Goal: Task Accomplishment & Management: Manage account settings

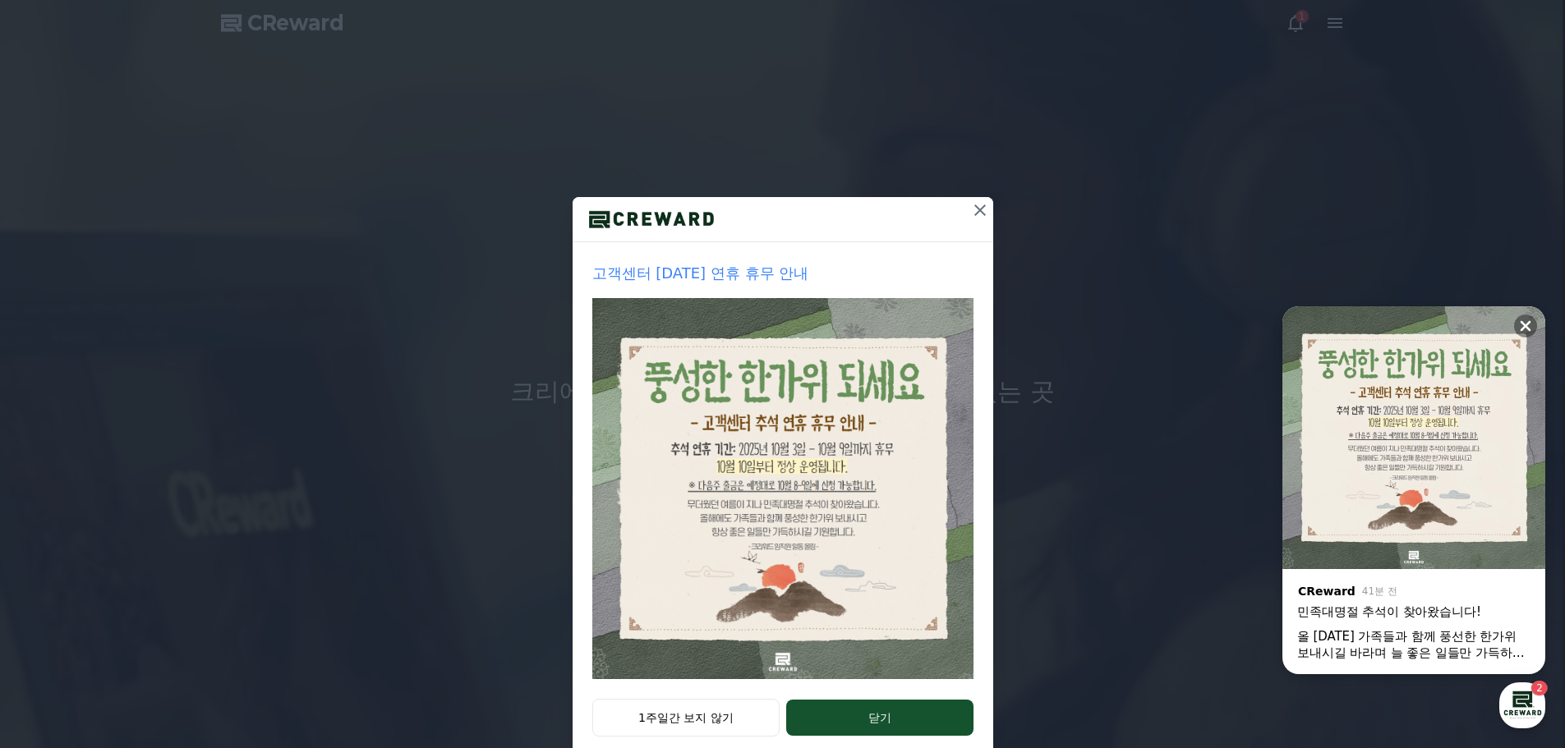
click at [980, 214] on icon at bounding box center [980, 210] width 20 height 20
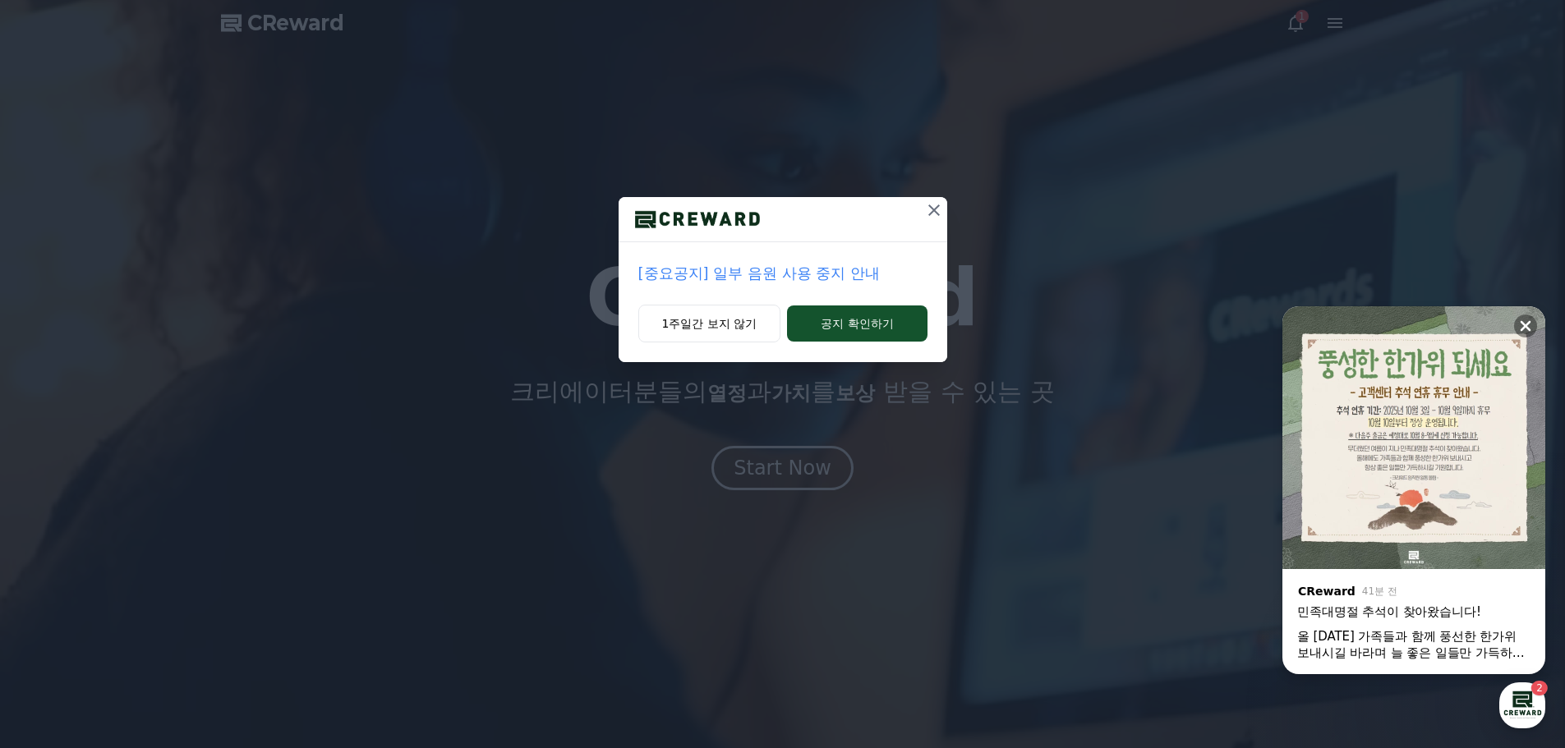
click at [924, 216] on button at bounding box center [934, 210] width 26 height 26
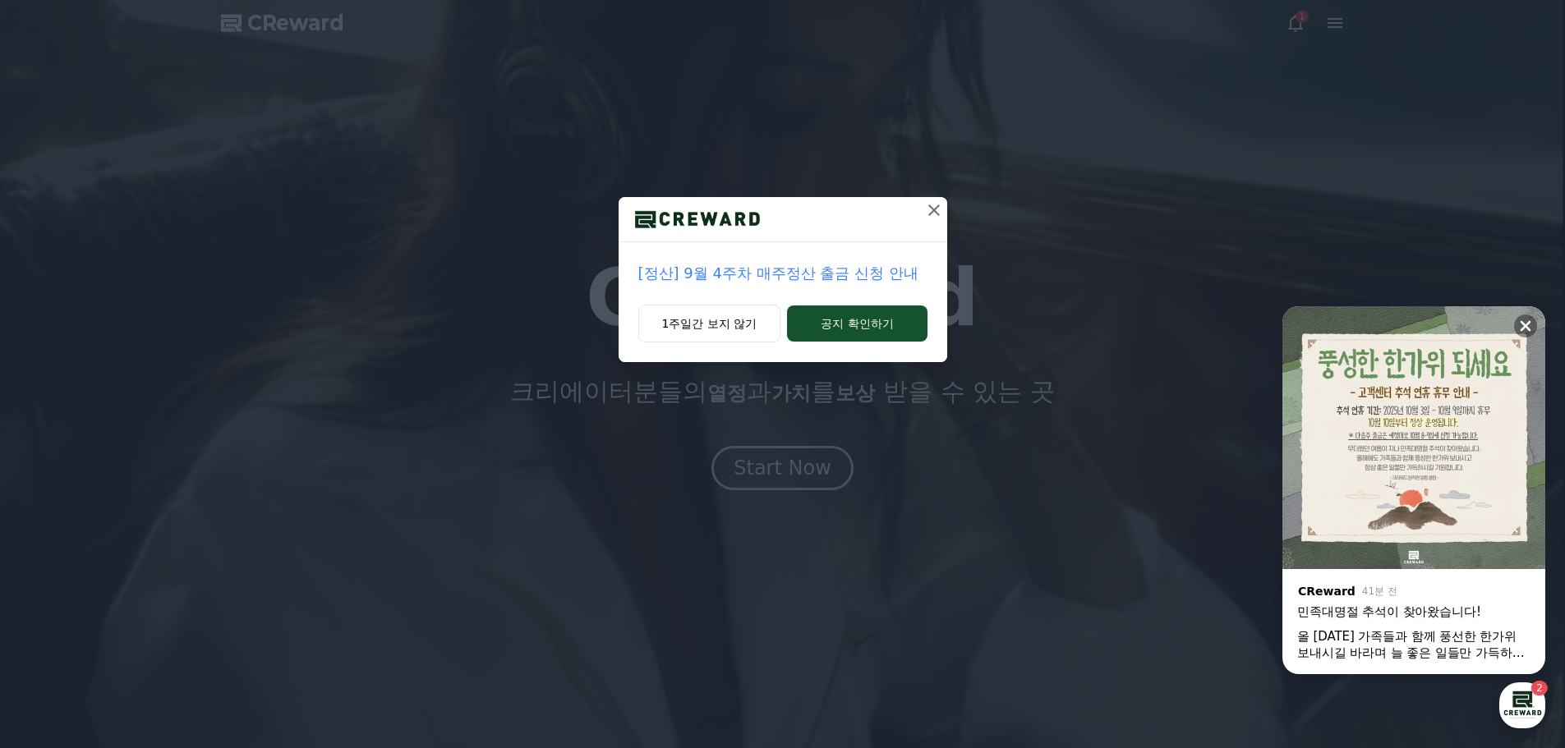
click at [930, 216] on icon at bounding box center [934, 210] width 20 height 20
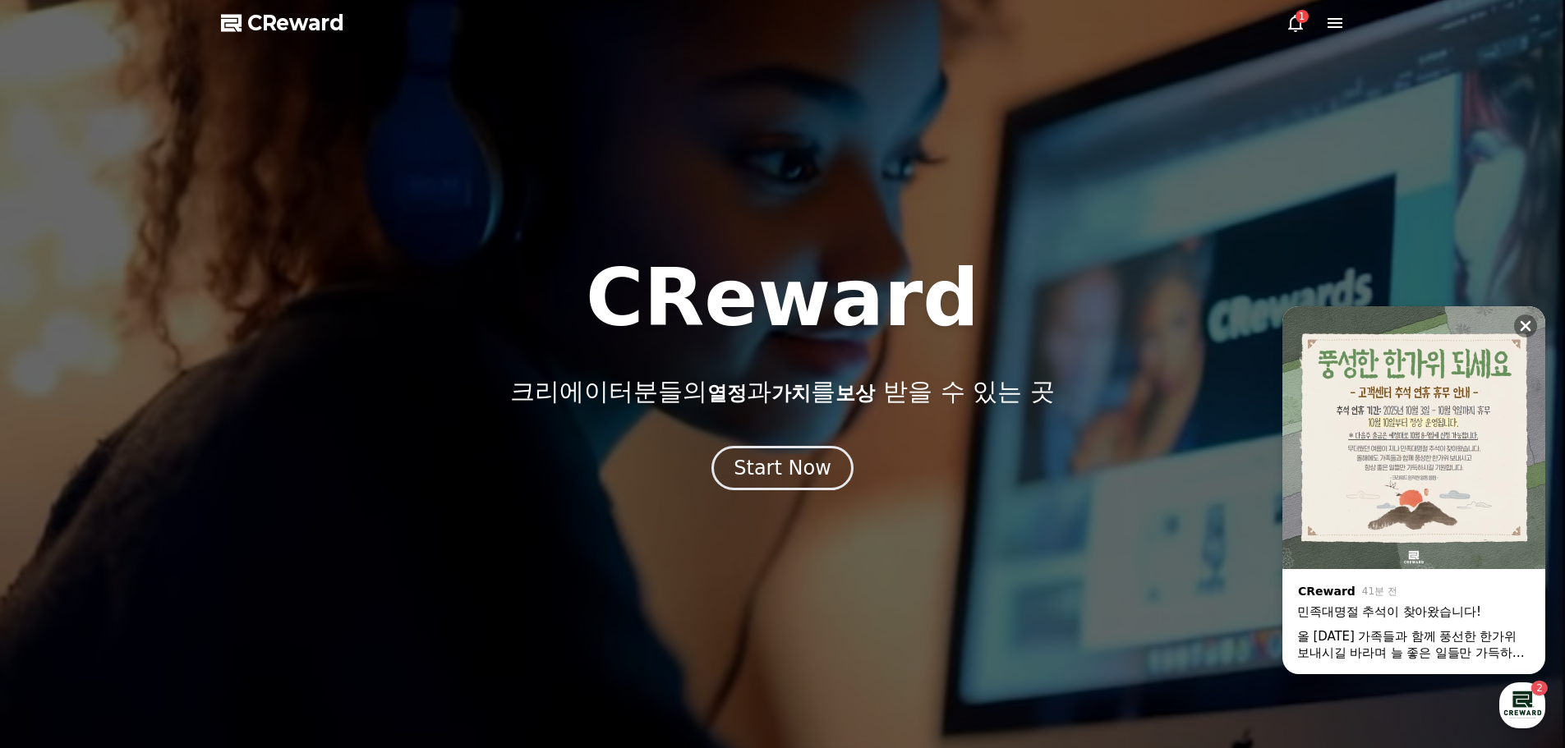
drag, startPoint x: 1271, startPoint y: 25, endPoint x: 1294, endPoint y: 25, distance: 23.0
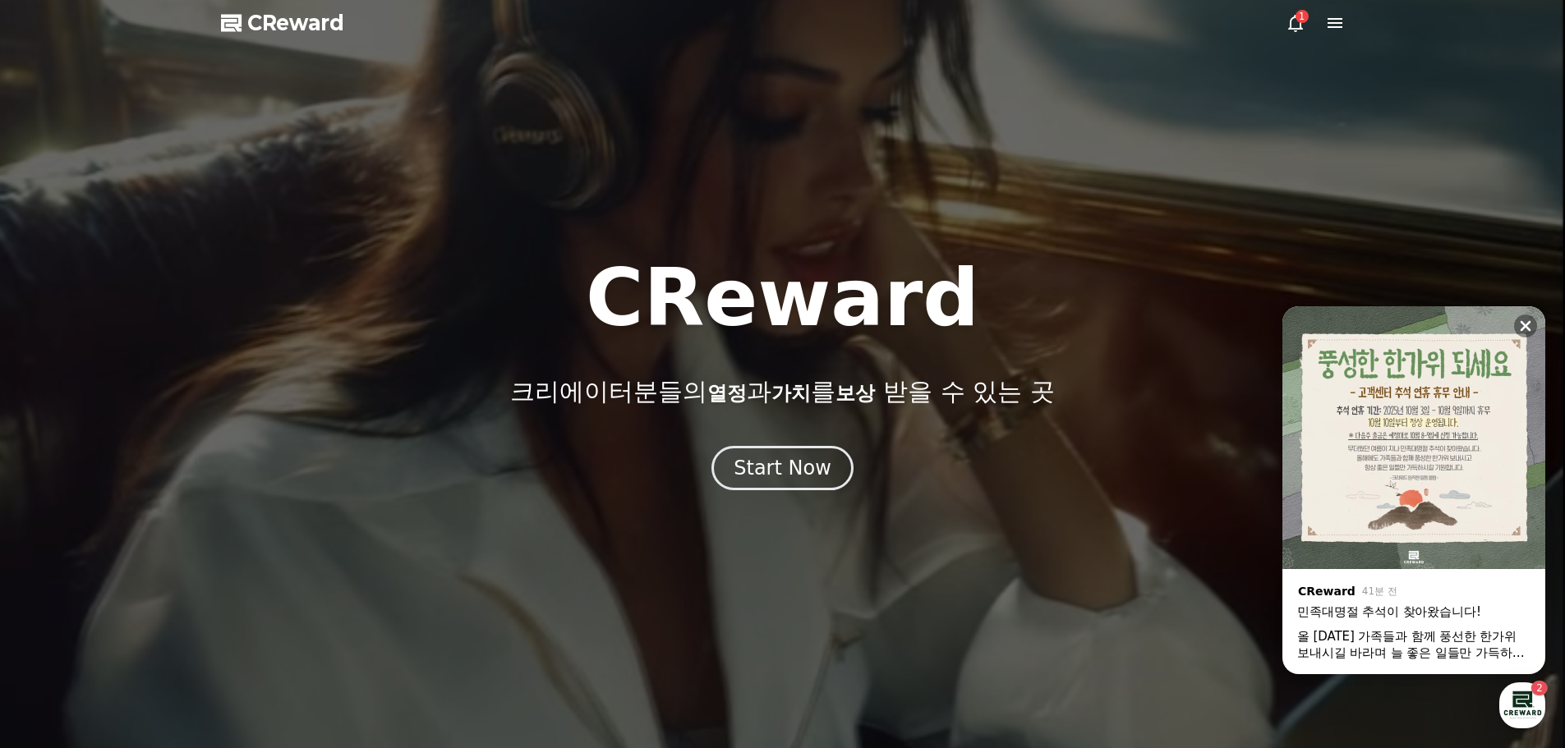
click at [1272, 26] on div at bounding box center [782, 374] width 1565 height 748
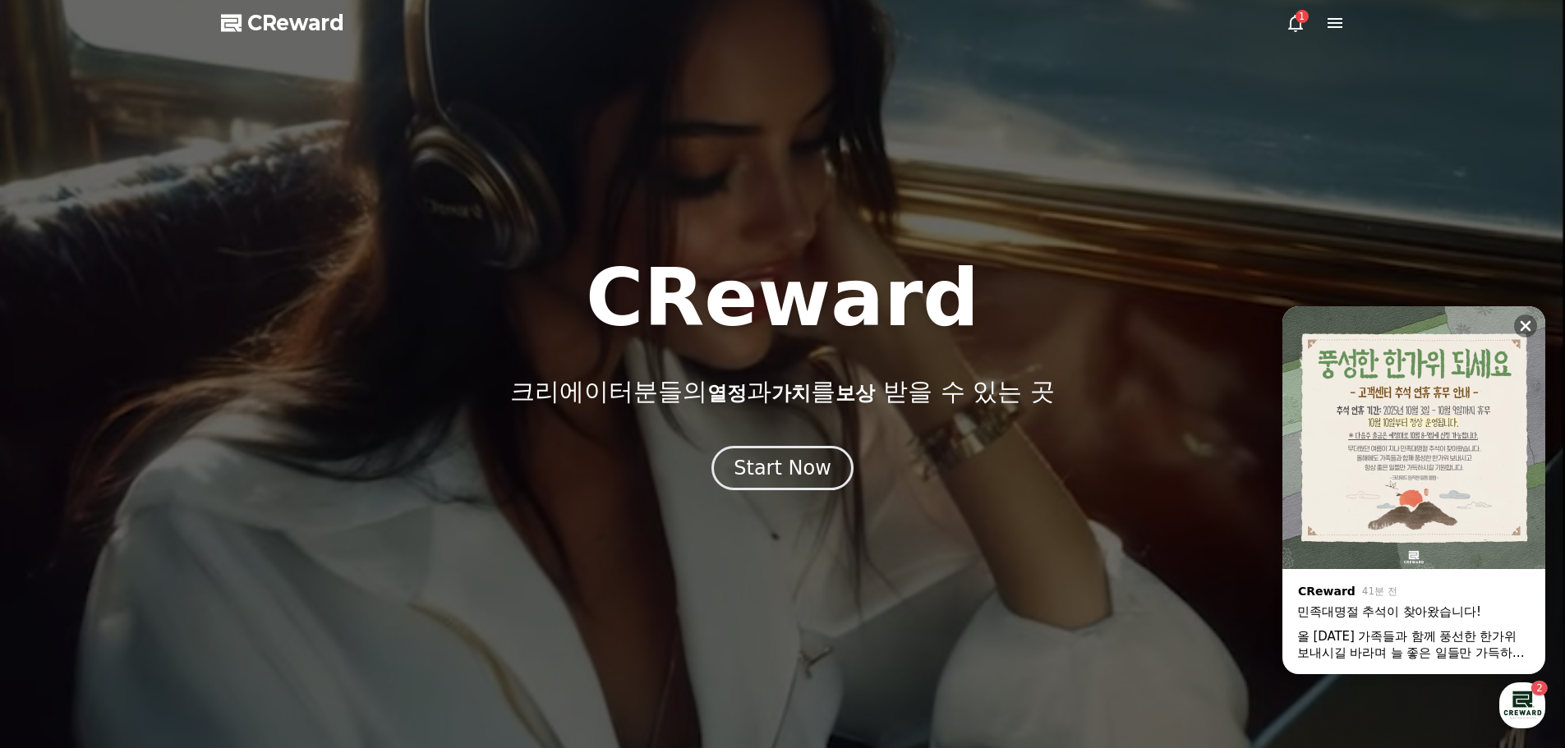
click at [1300, 22] on div "1" at bounding box center [1301, 16] width 13 height 13
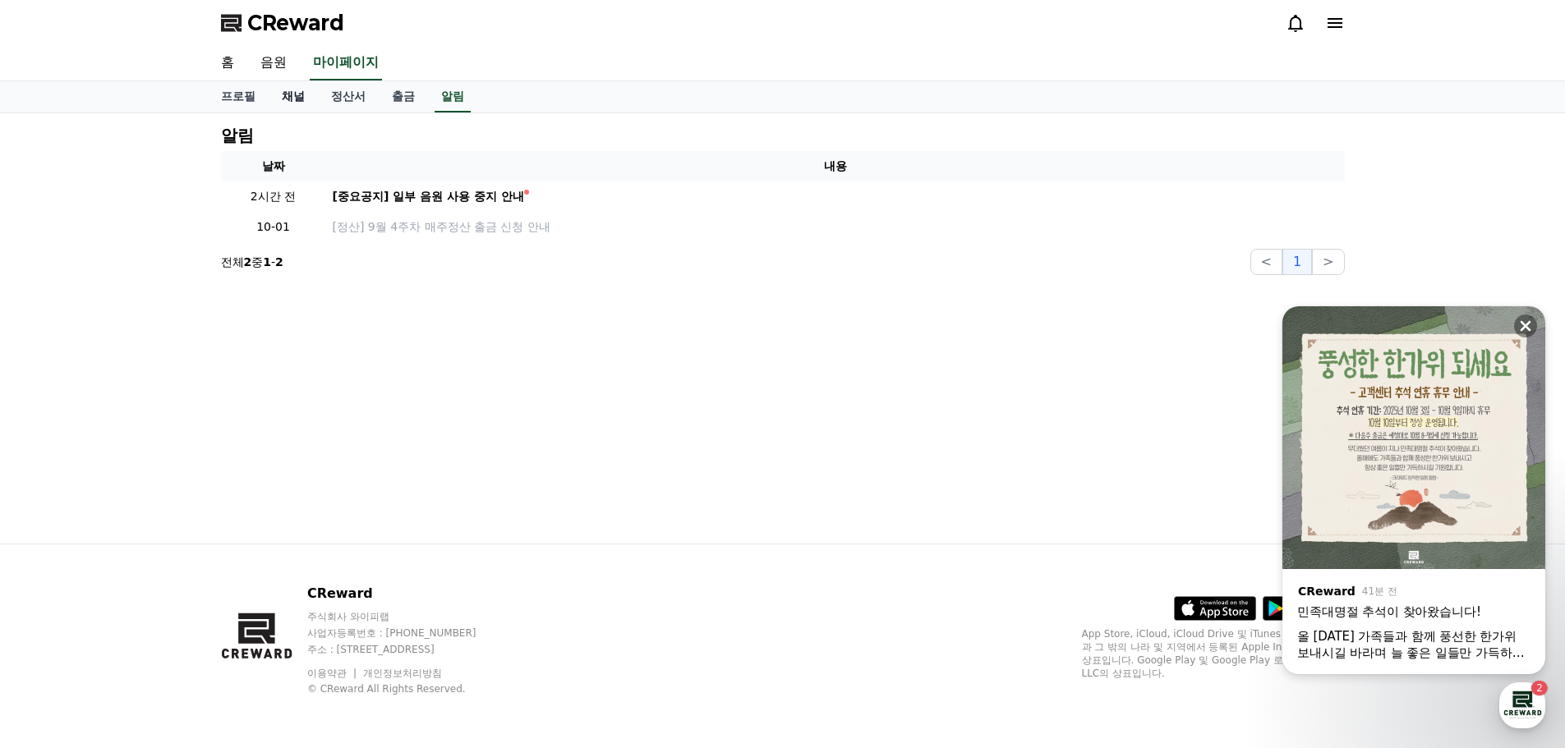
click at [301, 97] on link "채널" at bounding box center [293, 96] width 49 height 31
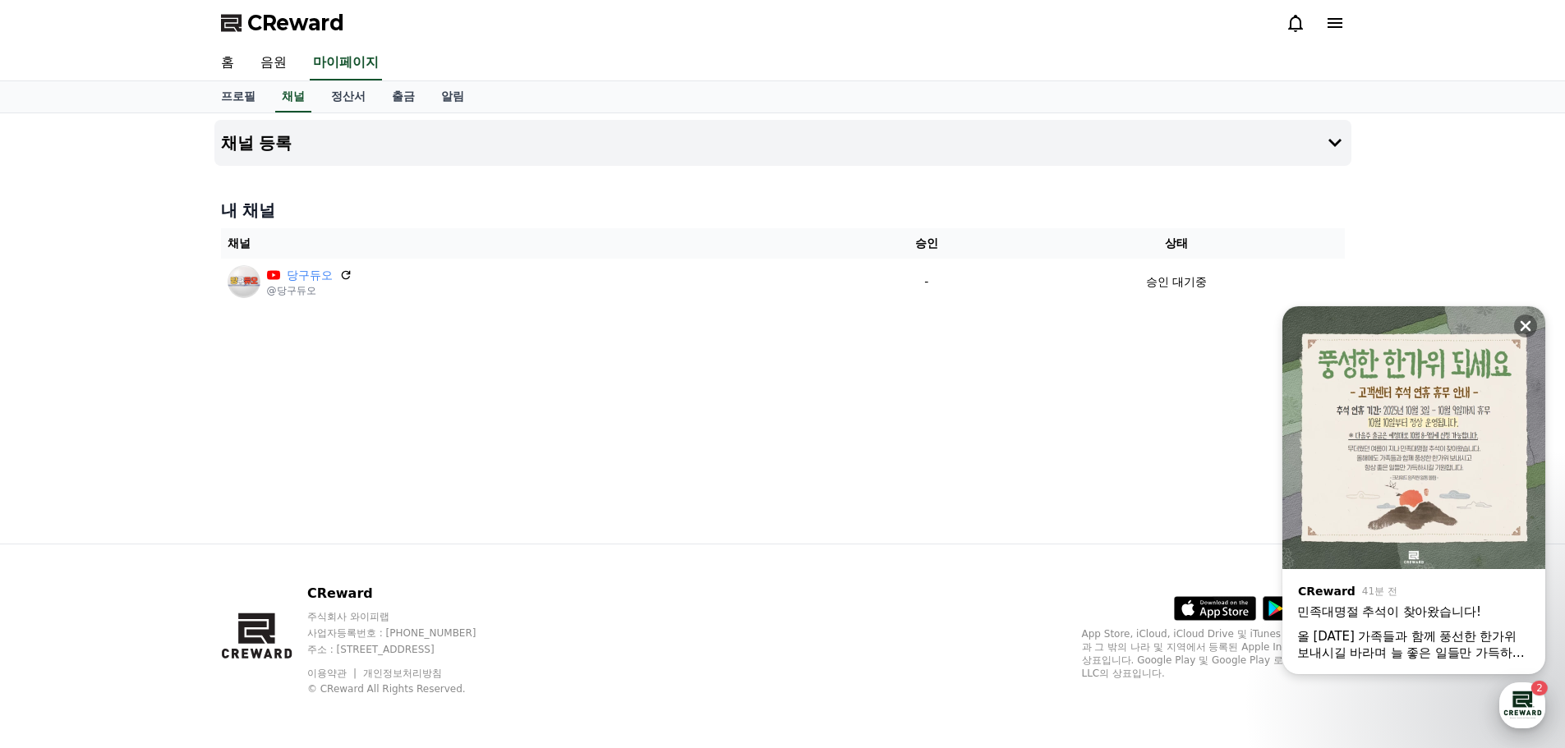
click at [1517, 716] on div "button" at bounding box center [1522, 706] width 46 height 46
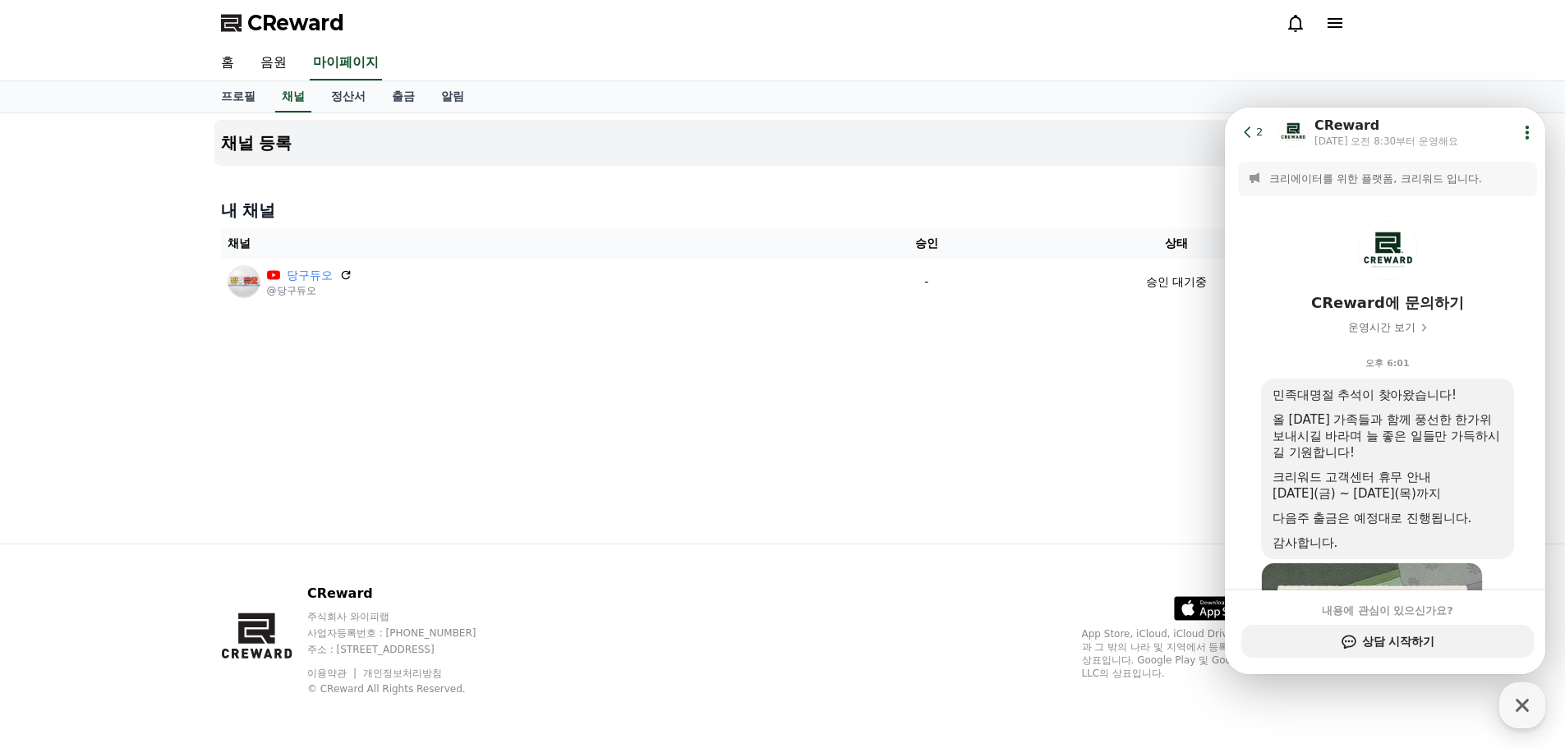
click at [1252, 127] on icon at bounding box center [1248, 132] width 16 height 16
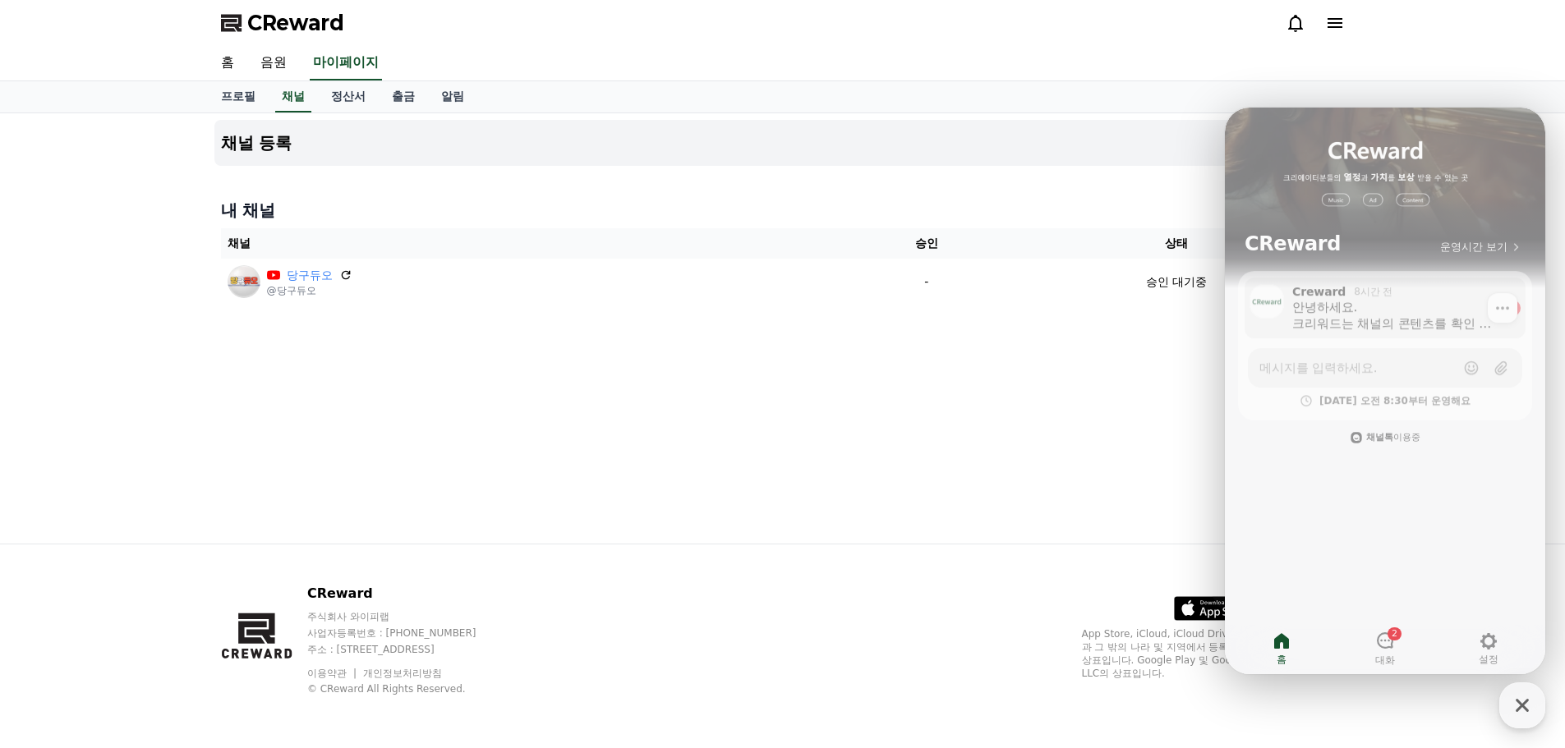
click at [1386, 304] on div "안녕하세요. 크리워드는 채널의 콘텐츠를 확인 후 승인처리를 하고 있습니다. 현재 신청 채널이 많아 내부 검토 및 승인 절차가 순차적으로 진행되…" at bounding box center [1394, 313] width 205 height 33
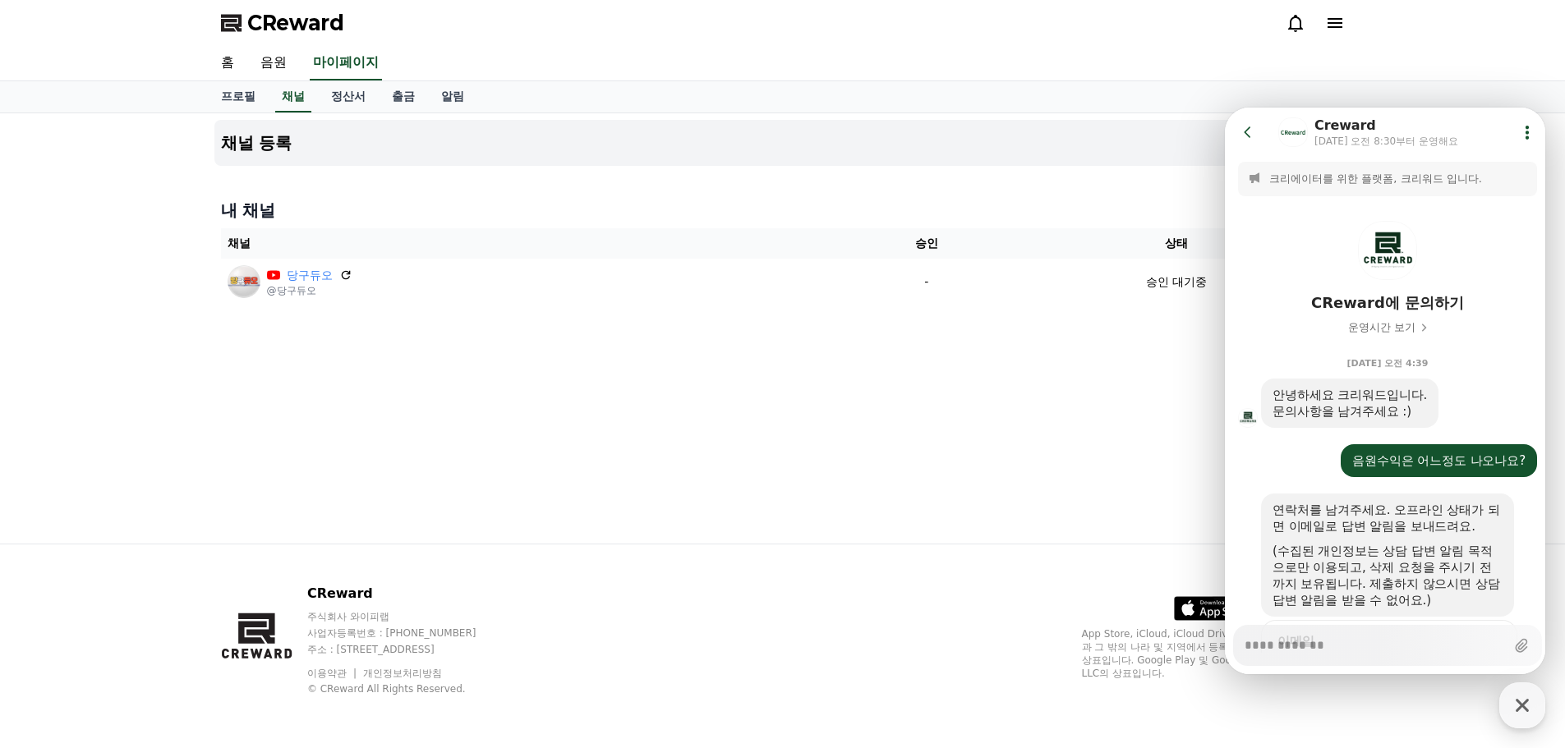
scroll to position [922, 0]
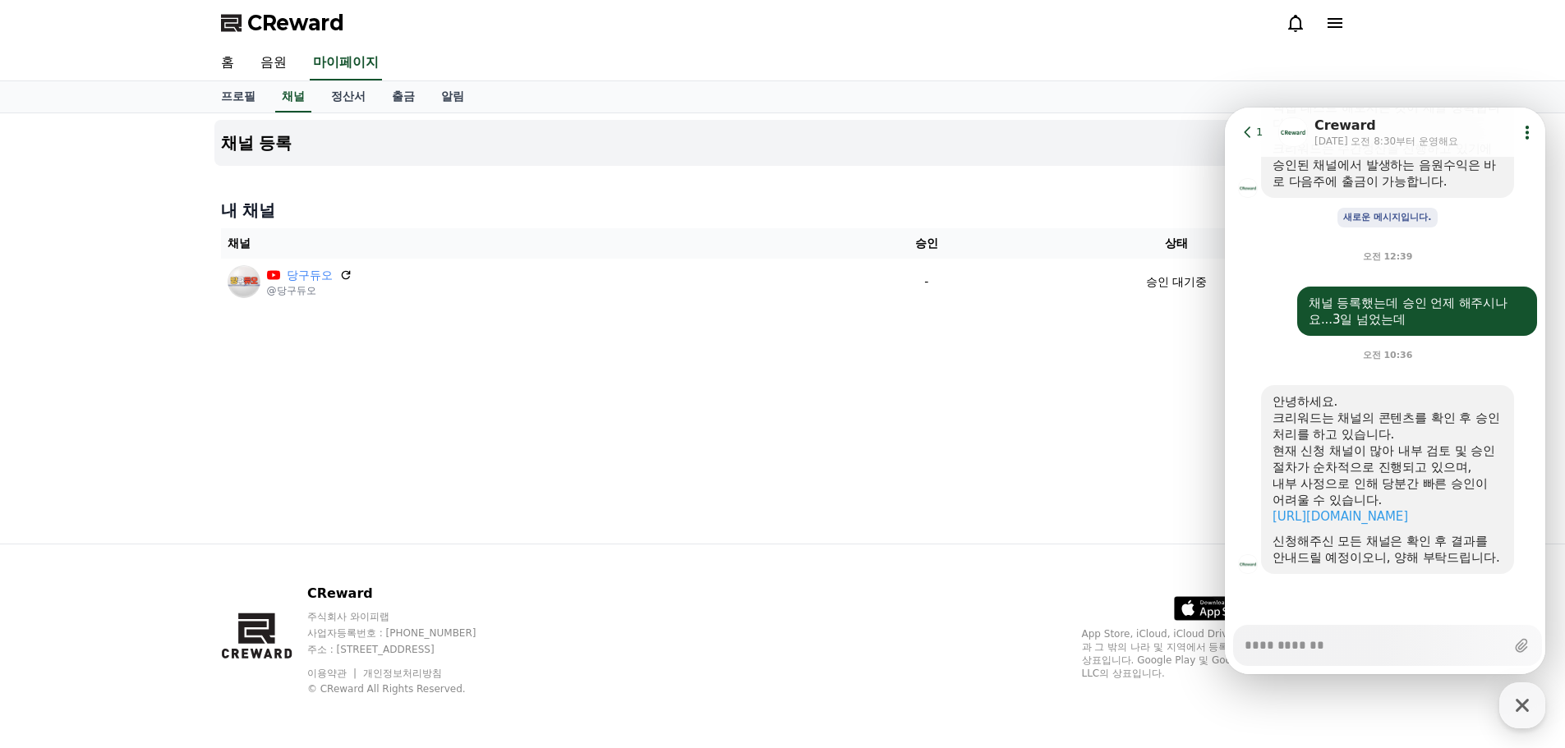
type textarea "*"
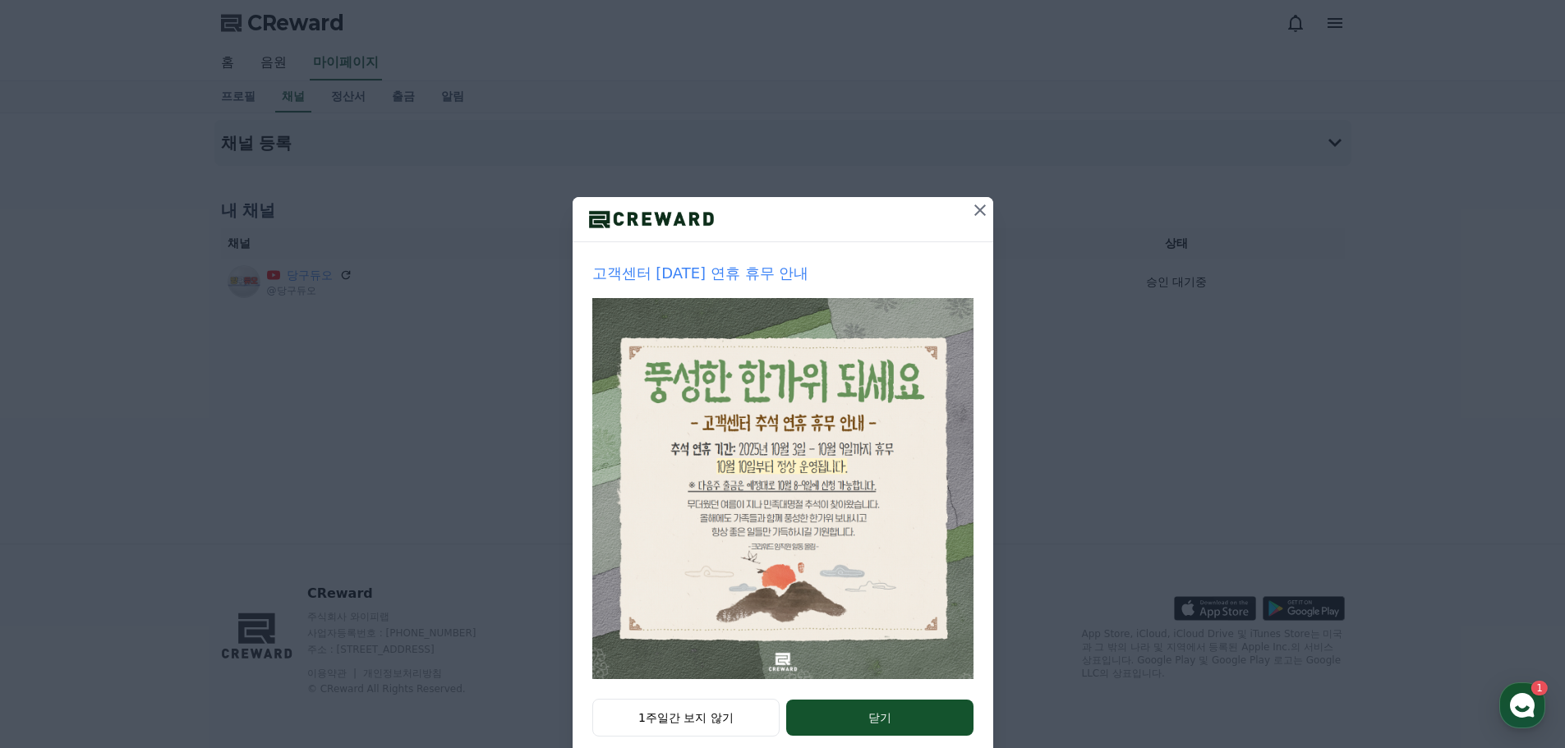
click at [974, 215] on icon at bounding box center [980, 210] width 20 height 20
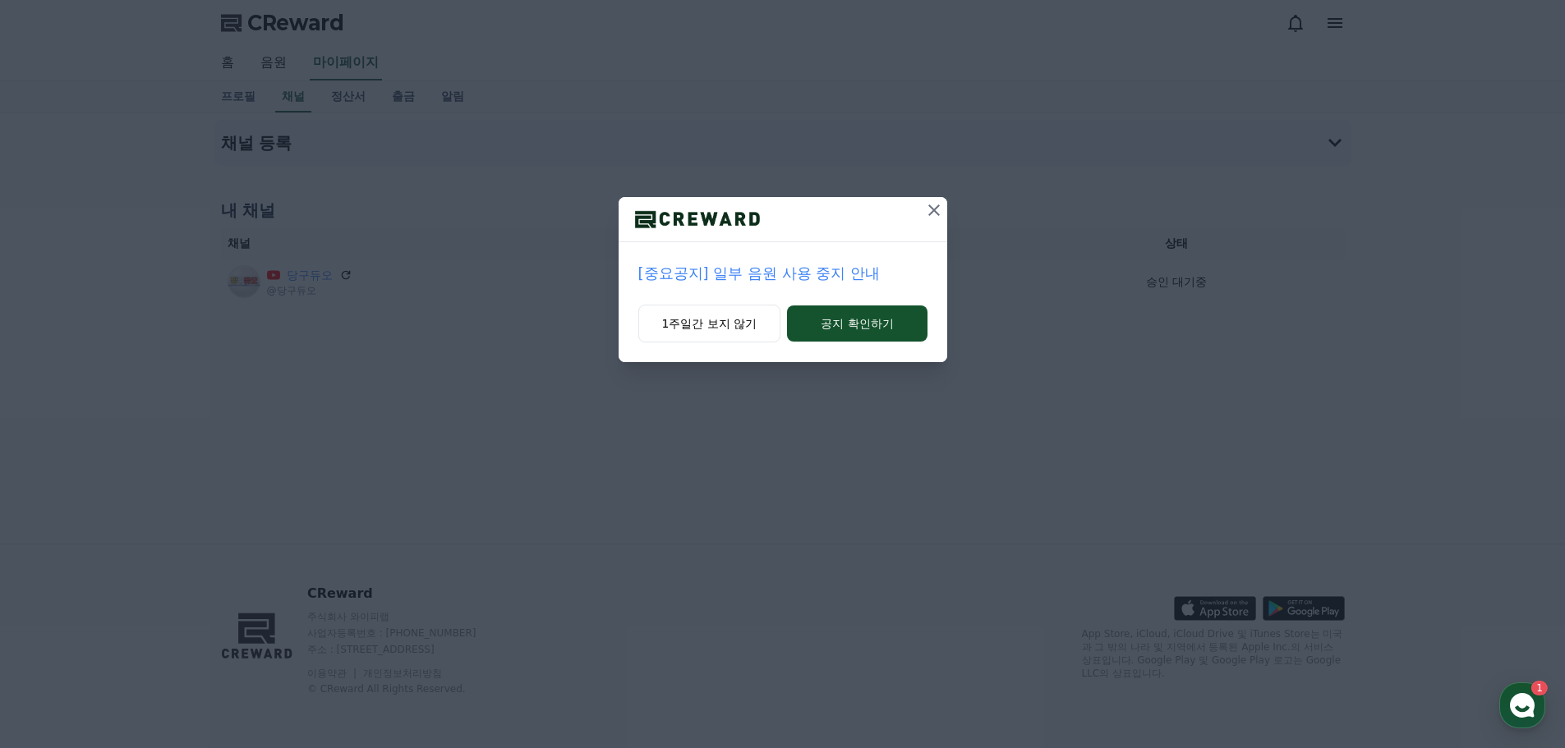
click at [932, 215] on icon at bounding box center [934, 210] width 20 height 20
